Goal: Task Accomplishment & Management: Manage account settings

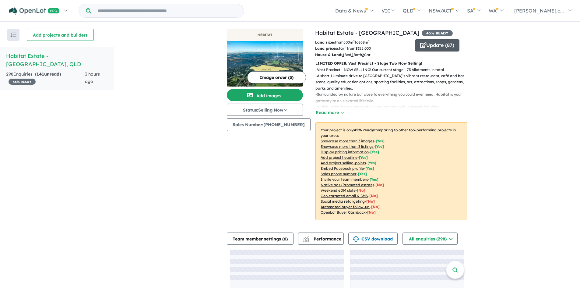
click at [431, 43] on button "Update ( 87 )" at bounding box center [437, 45] width 44 height 12
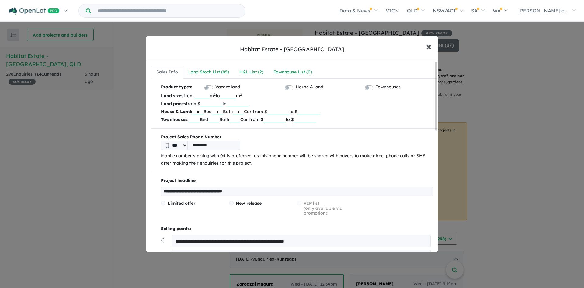
click at [429, 47] on span "×" at bounding box center [428, 46] width 5 height 13
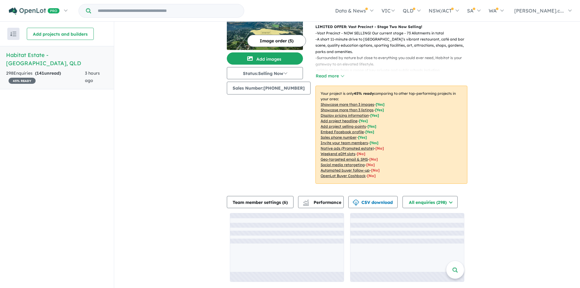
scroll to position [122, 0]
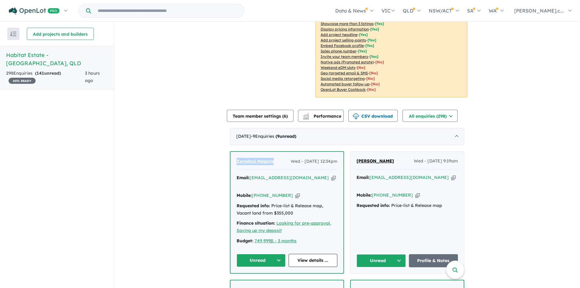
drag, startPoint x: 274, startPoint y: 162, endPoint x: 229, endPoint y: 162, distance: 45.0
click at [230, 162] on div "Zorodzai Magura Wed - 15/10/2025, 12:34pm Email: zororester@gmail.com Copied! M…" at bounding box center [286, 212] width 113 height 121
copy span "Zorodzai Magura"
click at [295, 192] on icon "button" at bounding box center [297, 195] width 5 height 6
copy span "Zorodzai Magura"
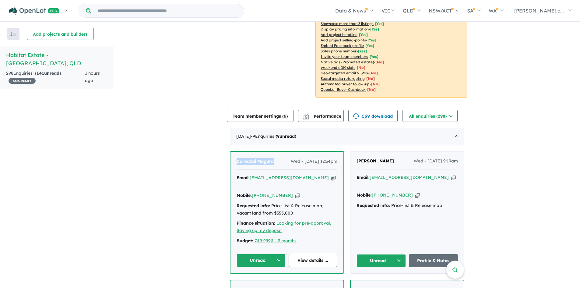
drag, startPoint x: 301, startPoint y: 177, endPoint x: 428, endPoint y: 181, distance: 126.7
click at [331, 177] on icon "button" at bounding box center [333, 177] width 5 height 6
copy span "Zorodzai Magura"
drag, startPoint x: 391, startPoint y: 163, endPoint x: 349, endPoint y: 164, distance: 42.6
click at [350, 164] on div "Sojan Joseph Wed - 15/10/2025, 9:19am Email: sojanandswapna@yahoo.com Copied! M…" at bounding box center [407, 212] width 114 height 122
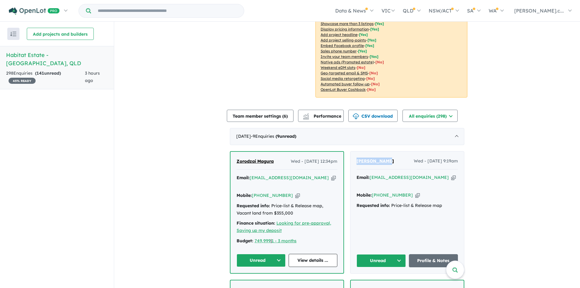
copy span "[PERSON_NAME]"
drag, startPoint x: 408, startPoint y: 187, endPoint x: 412, endPoint y: 187, distance: 4.0
click at [415, 192] on icon "button" at bounding box center [417, 195] width 5 height 6
copy span "[PERSON_NAME]"
drag, startPoint x: 436, startPoint y: 177, endPoint x: 457, endPoint y: 183, distance: 21.4
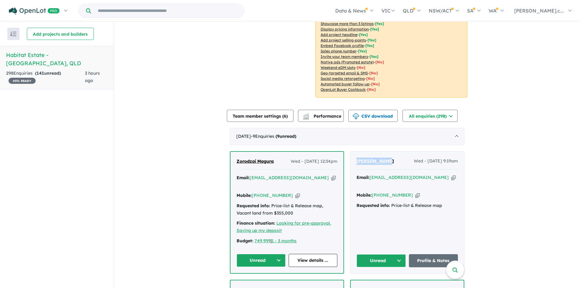
click at [451, 177] on icon "button" at bounding box center [453, 177] width 5 height 6
copy span "[PERSON_NAME]"
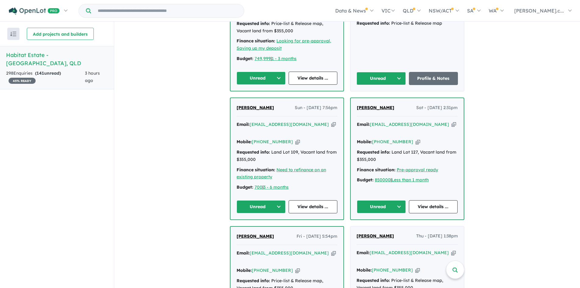
scroll to position [304, 0]
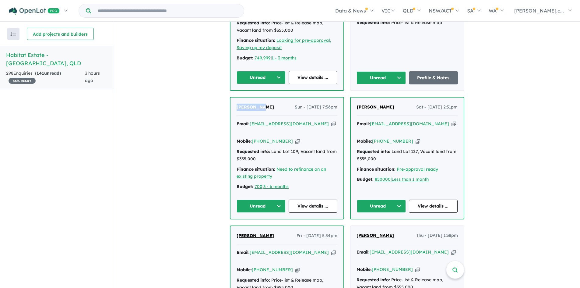
drag, startPoint x: 264, startPoint y: 101, endPoint x: 223, endPoint y: 104, distance: 40.9
copy span "[PERSON_NAME]"
click at [295, 138] on icon "button" at bounding box center [297, 141] width 5 height 6
copy span "[PERSON_NAME]"
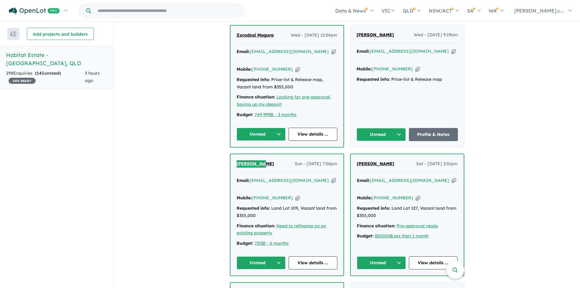
scroll to position [183, 0]
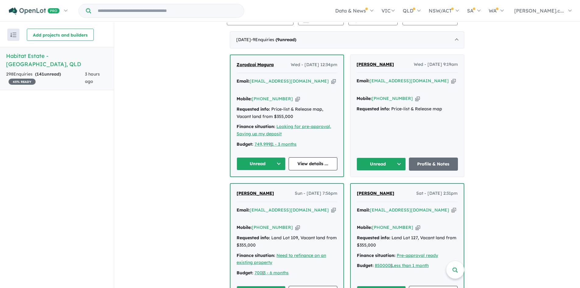
scroll to position [213, 0]
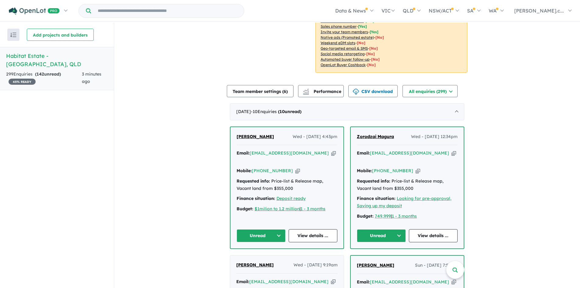
scroll to position [152, 0]
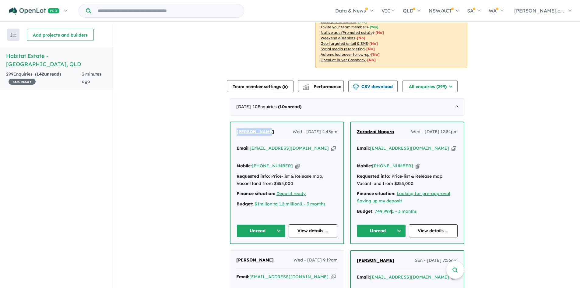
drag, startPoint x: 271, startPoint y: 137, endPoint x: 212, endPoint y: 139, distance: 59.4
copy span "jiwat sharma"
click at [295, 163] on icon "button" at bounding box center [297, 166] width 5 height 6
copy span "jiwat sharma"
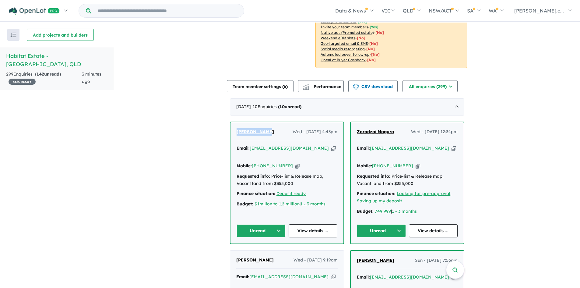
drag, startPoint x: 309, startPoint y: 148, endPoint x: 317, endPoint y: 148, distance: 8.2
click at [331, 148] on icon "button" at bounding box center [333, 148] width 5 height 6
copy span "jiwat sharma"
drag, startPoint x: 294, startPoint y: 177, endPoint x: 227, endPoint y: 169, distance: 67.4
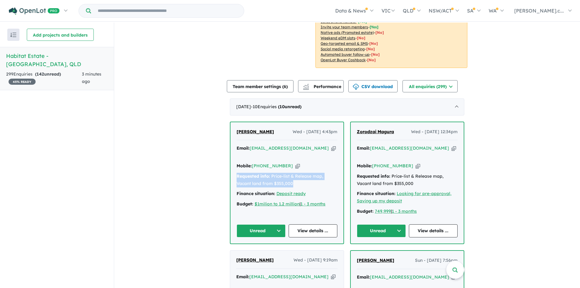
copy div "Requested info: Price-list & Release map, Vacant land from $355,000"
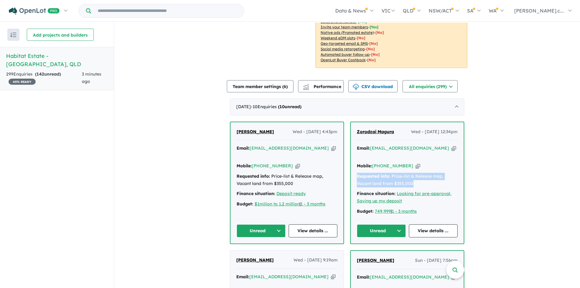
drag, startPoint x: 412, startPoint y: 176, endPoint x: 356, endPoint y: 171, distance: 56.5
click at [357, 173] on div "Requested info: Price-list & Release map, Vacant land from $355,000" at bounding box center [407, 180] width 101 height 15
drag, startPoint x: 433, startPoint y: 207, endPoint x: 354, endPoint y: 171, distance: 86.8
click at [354, 171] on div "Zorodzai Magura Wed - 15/10/2025, 12:34pm Email: zororester@gmail.com Copied! M…" at bounding box center [407, 182] width 113 height 121
copy div "Requested info: Price-list & Release map, Vacant land from $355,000 Finance sit…"
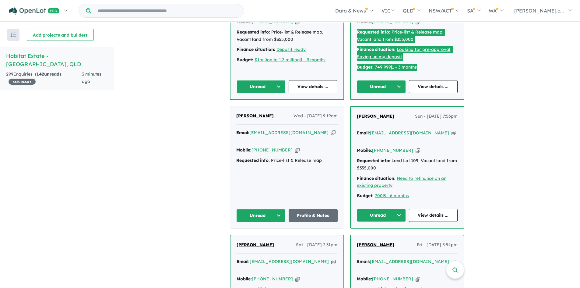
scroll to position [304, 0]
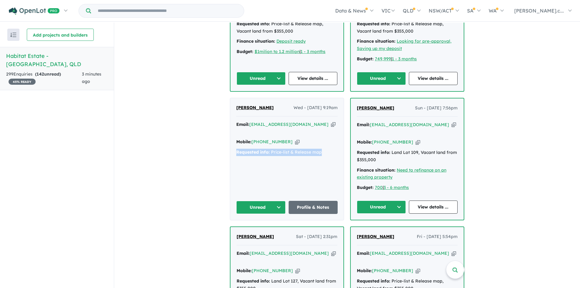
drag, startPoint x: 325, startPoint y: 141, endPoint x: 234, endPoint y: 140, distance: 91.6
click at [234, 140] on div "Sojan Joseph Wed - 15/10/2025, 9:19am Email: sojanandswapna@yahoo.com Copied! M…" at bounding box center [287, 159] width 114 height 122
copy div "Requested info: Price-list & Release map"
